Goal: Information Seeking & Learning: Learn about a topic

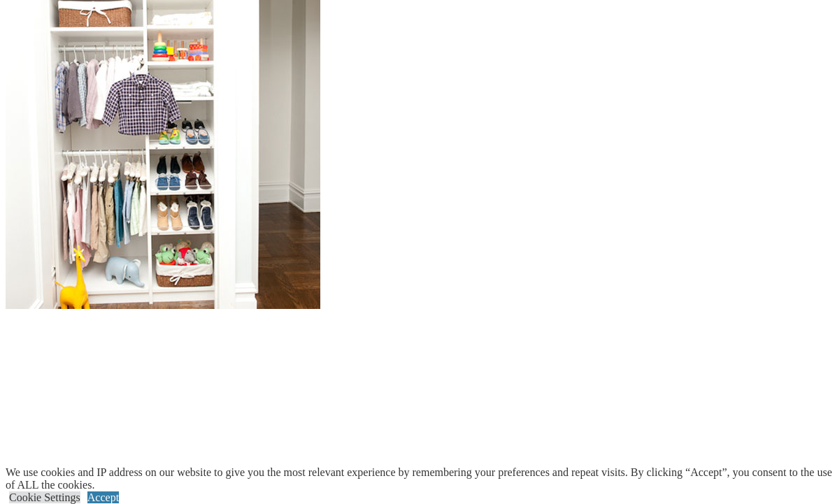
scroll to position [1394, 0]
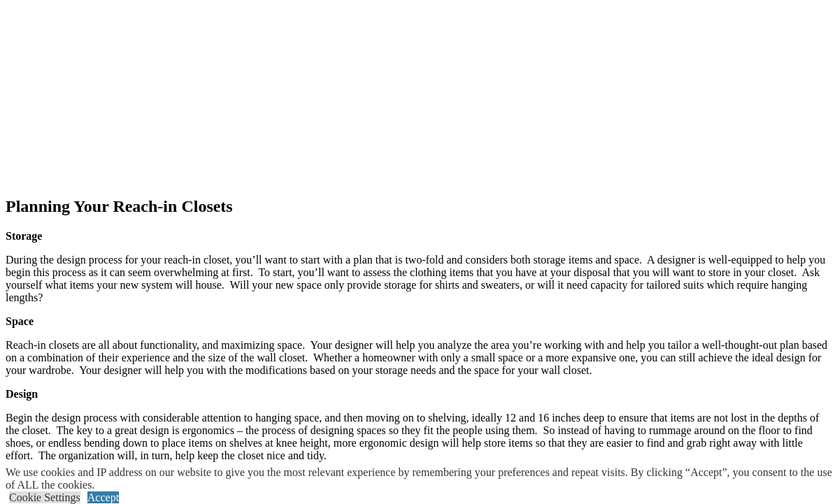
scroll to position [1753, 0]
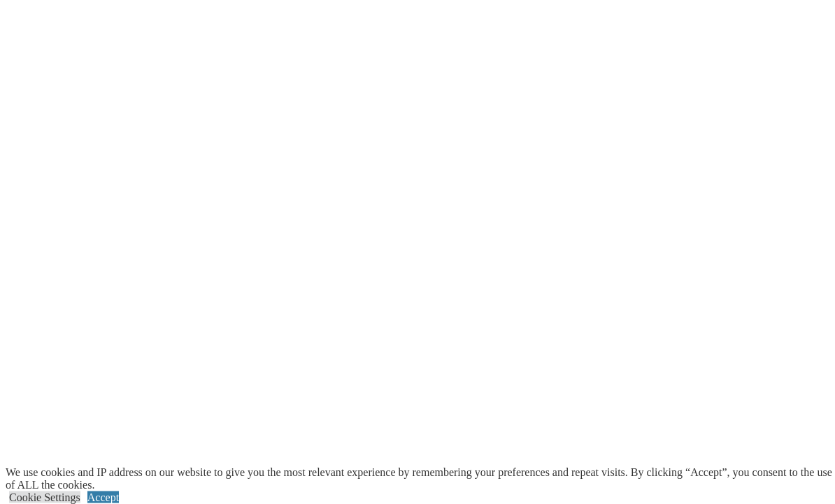
scroll to position [2516, 0]
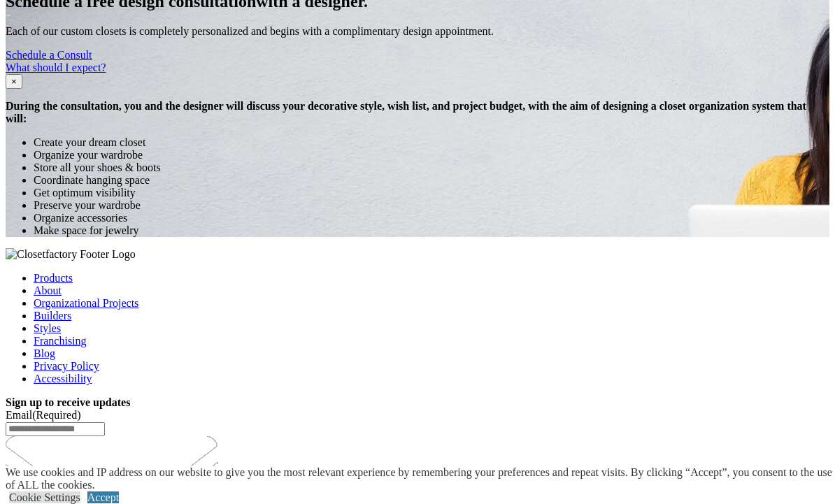
scroll to position [3014, 0]
